Goal: Find specific page/section: Find specific page/section

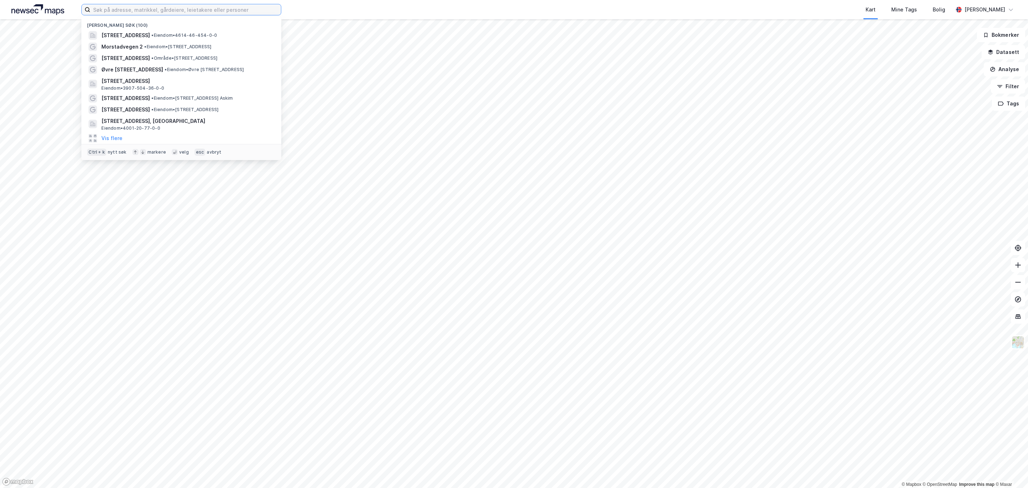
click at [184, 10] on input at bounding box center [185, 9] width 191 height 11
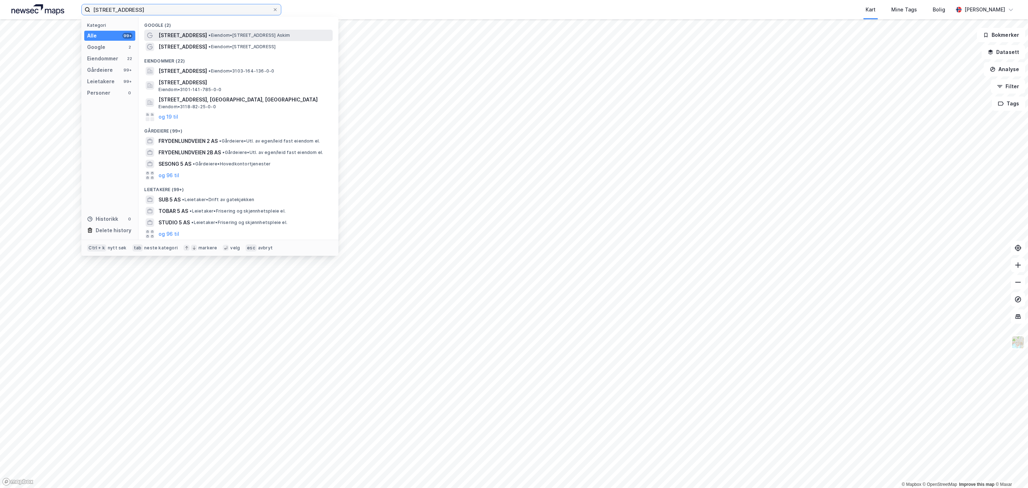
type input "[STREET_ADDRESS]"
click at [202, 35] on span "[STREET_ADDRESS]" at bounding box center [183, 35] width 49 height 9
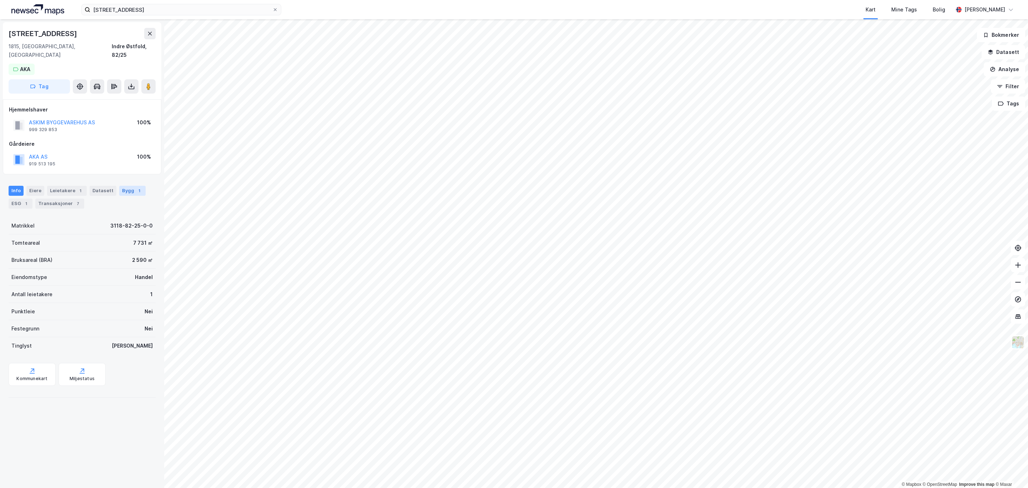
click at [126, 186] on div "Bygg 1" at bounding box center [132, 191] width 26 height 10
